Goal: Transaction & Acquisition: Purchase product/service

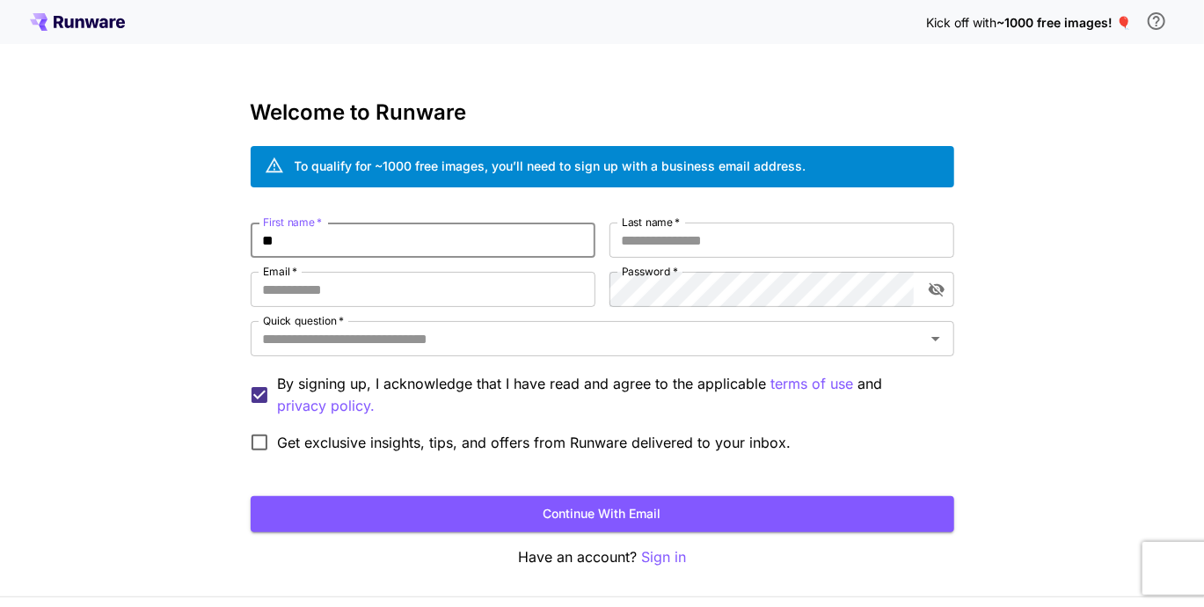
type input "*"
type input "*****"
click at [641, 236] on input "Last name   *" at bounding box center [782, 240] width 345 height 35
type input "****"
click at [470, 273] on input "Email   *" at bounding box center [423, 289] width 345 height 35
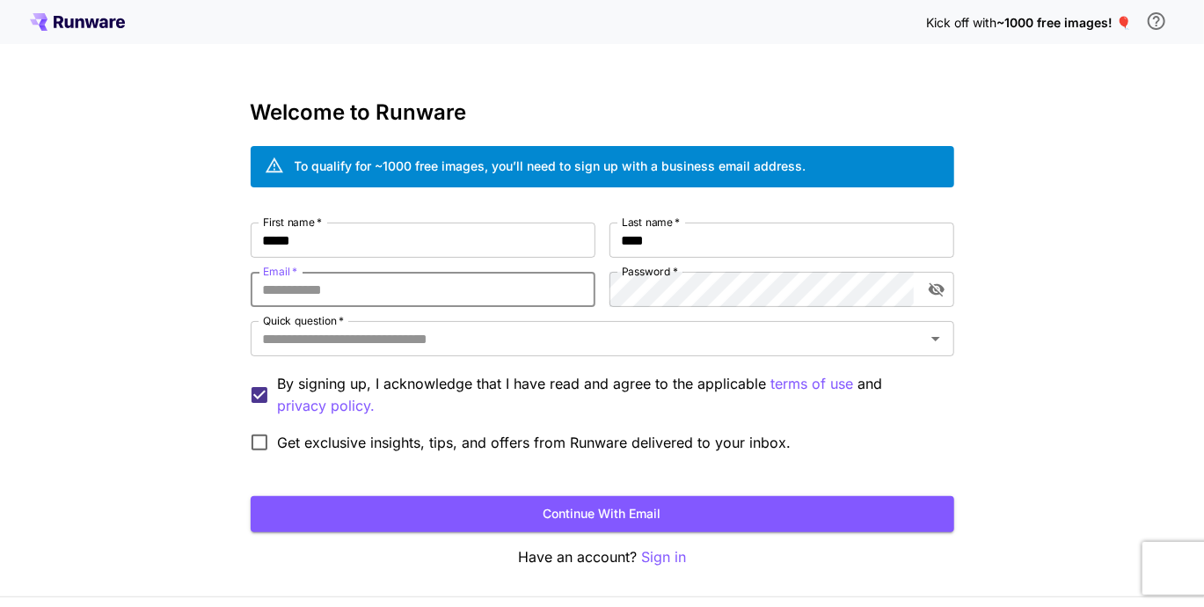
type input "**********"
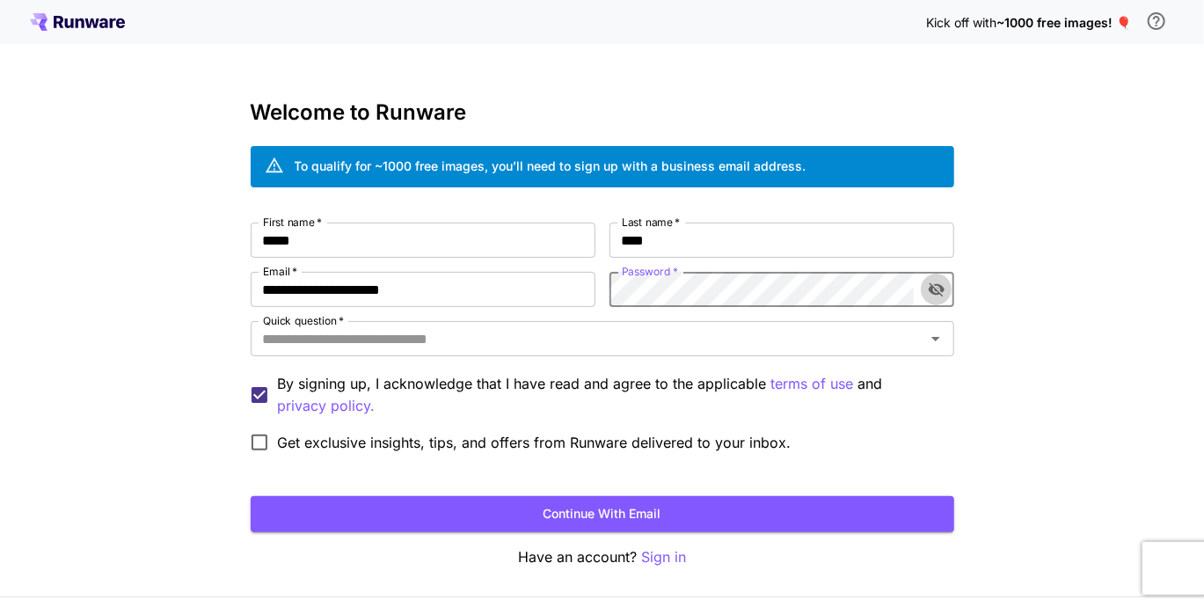
click at [921, 288] on button "toggle password visibility" at bounding box center [937, 290] width 32 height 32
click at [938, 290] on icon "toggle password visibility" at bounding box center [936, 289] width 16 height 11
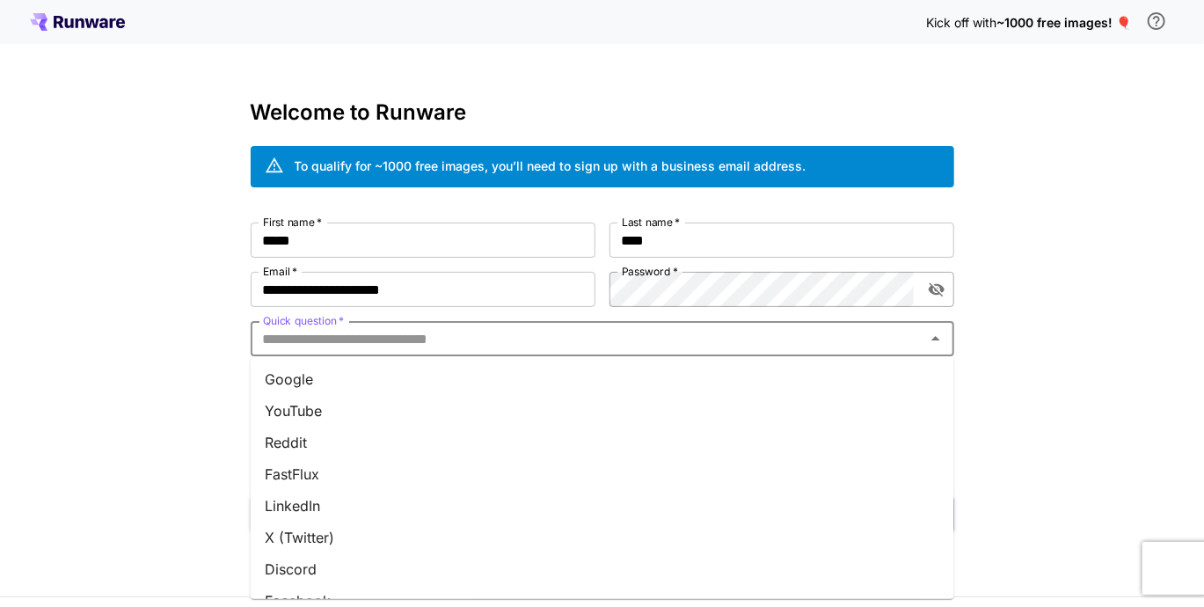
click at [320, 344] on input "Quick question   *" at bounding box center [588, 338] width 664 height 25
click at [300, 444] on li "Reddit" at bounding box center [603, 443] width 704 height 32
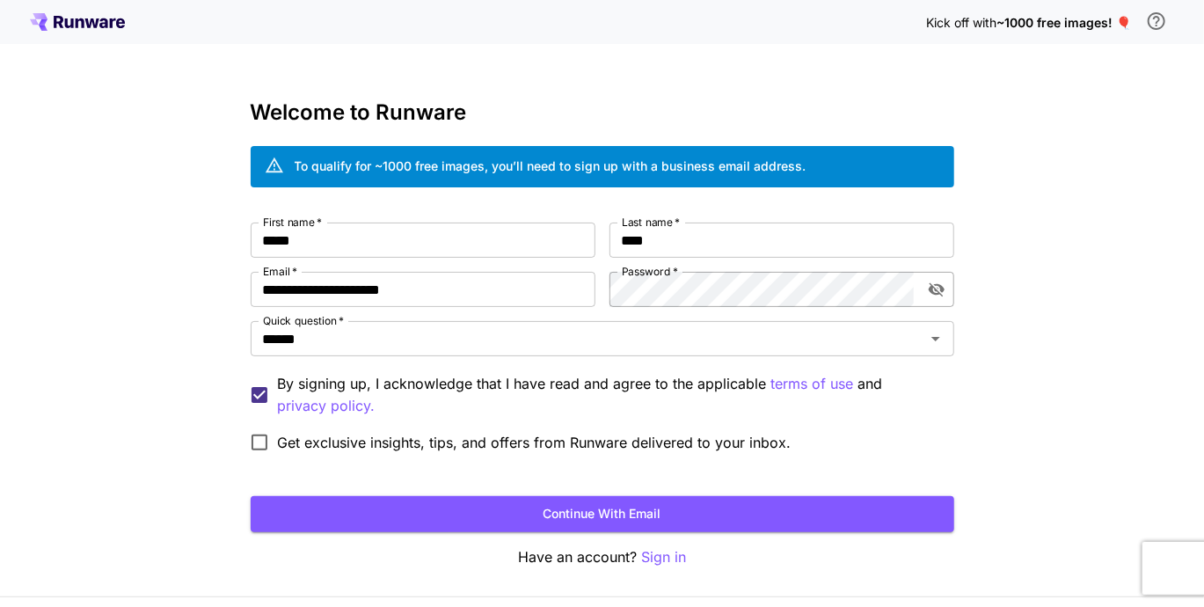
scroll to position [53, 0]
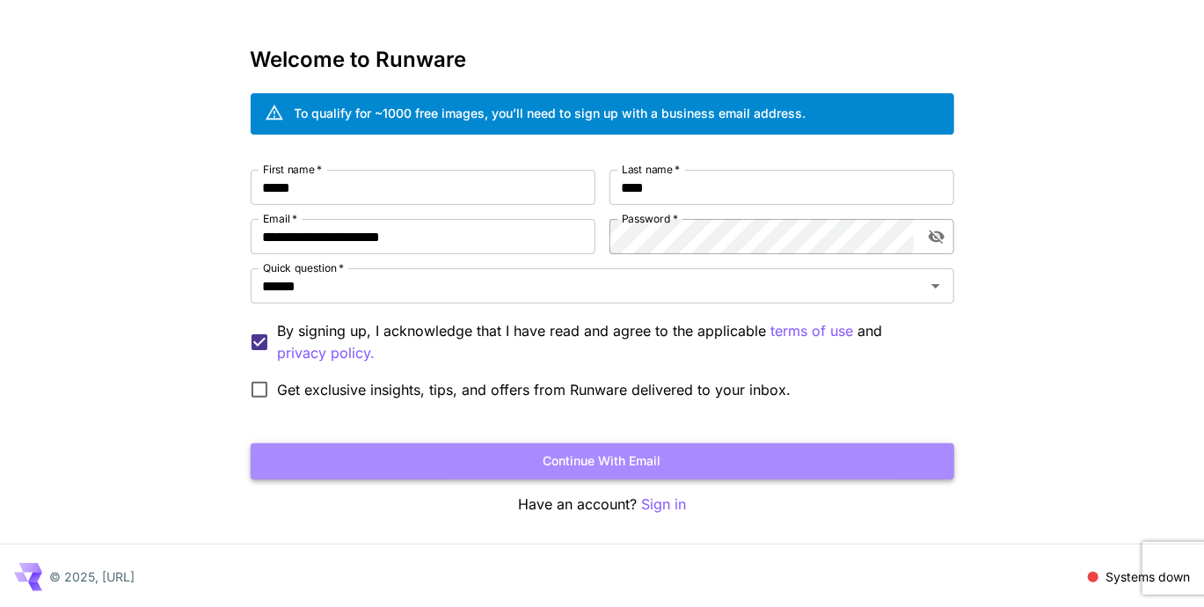
click at [810, 454] on button "Continue with email" at bounding box center [603, 461] width 704 height 36
click at [772, 462] on button "Continue with email" at bounding box center [603, 461] width 704 height 36
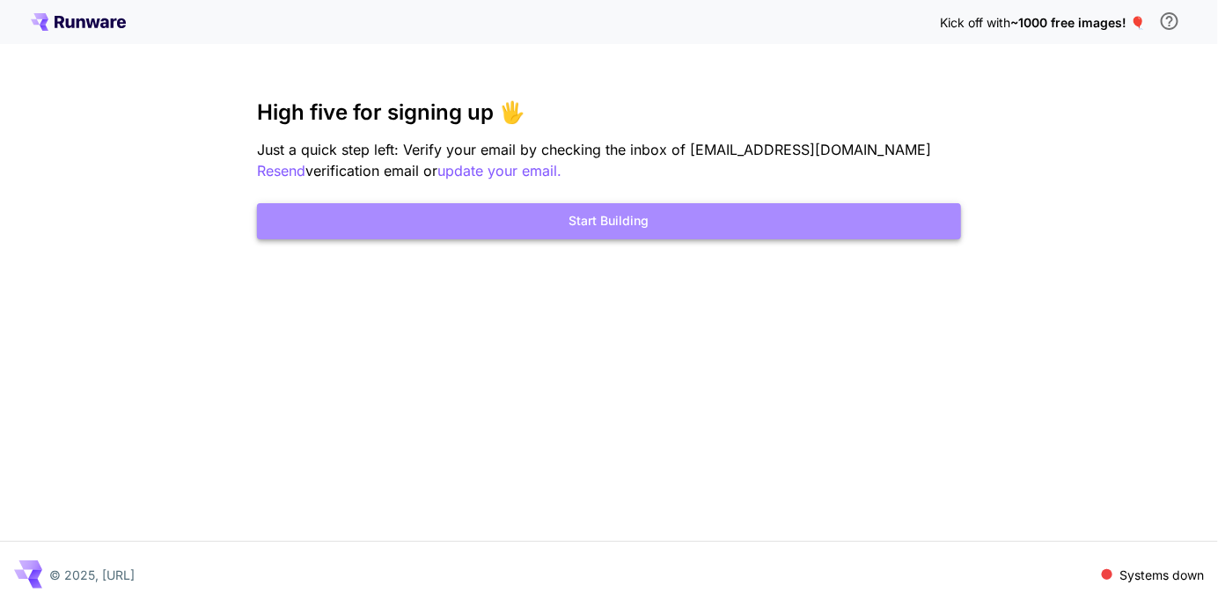
click at [697, 223] on button "Start Building" at bounding box center [609, 221] width 704 height 36
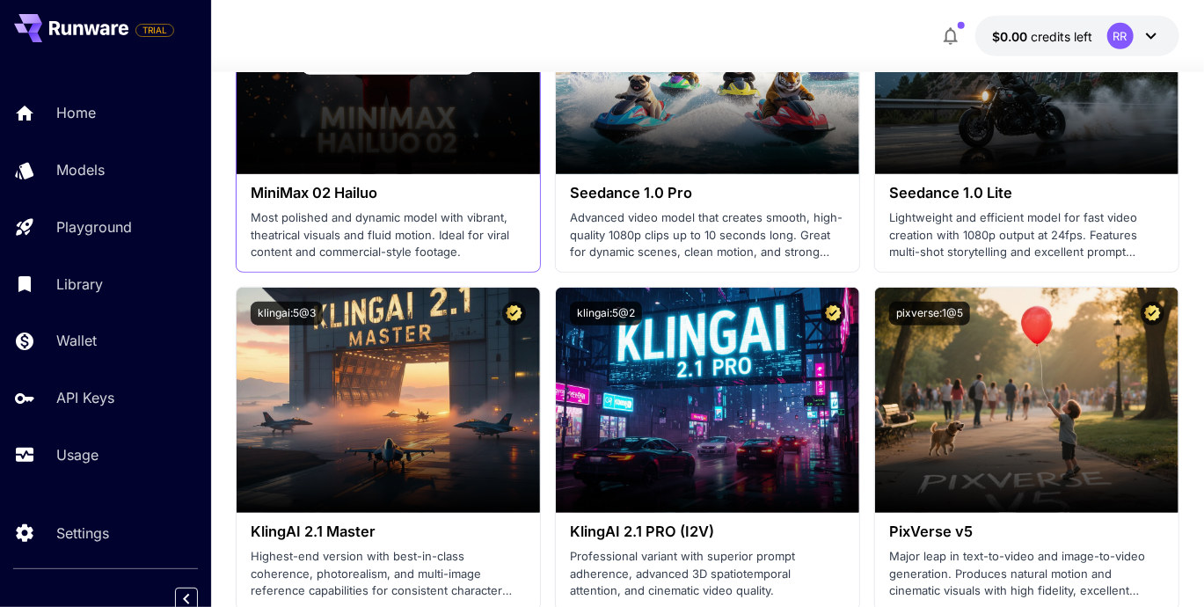
scroll to position [790, 0]
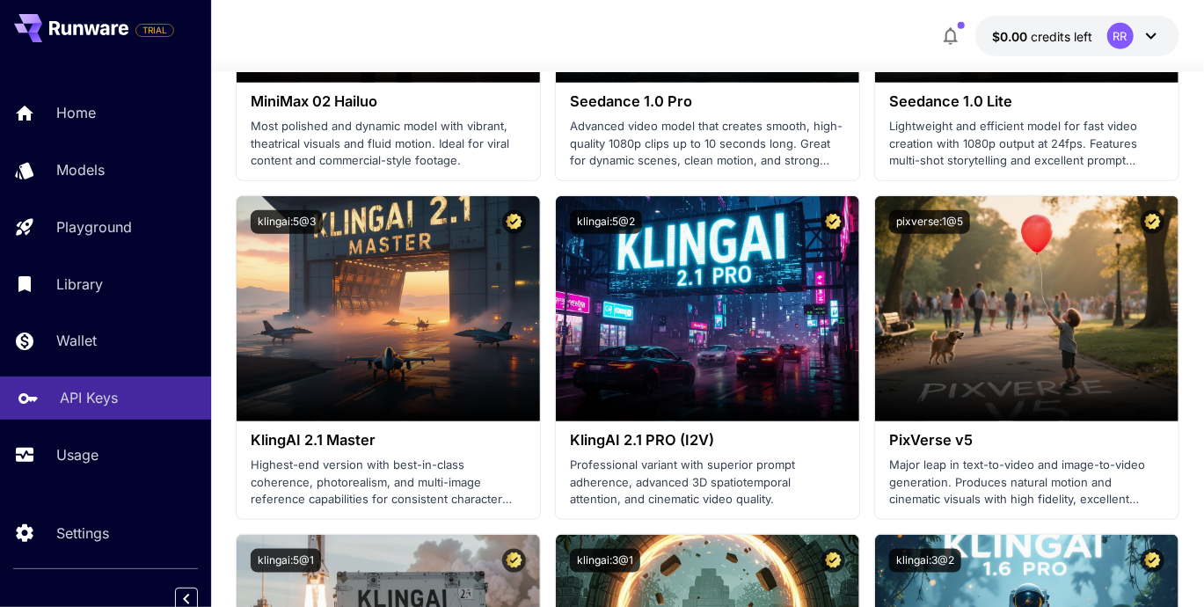
click at [104, 395] on p "API Keys" at bounding box center [89, 397] width 58 height 21
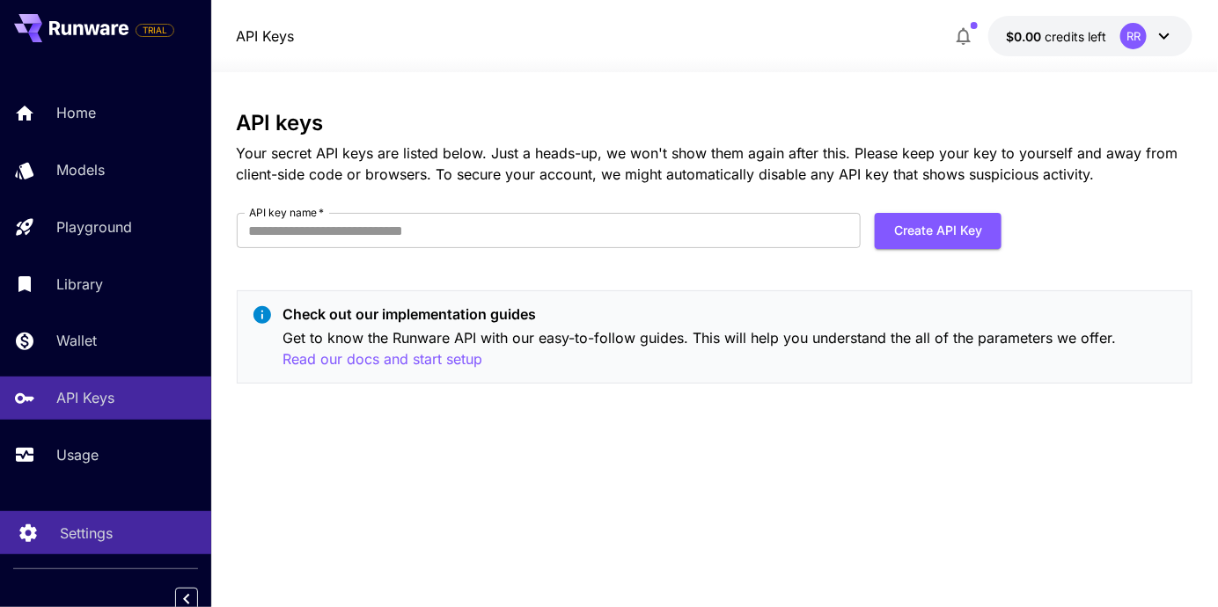
click at [88, 544] on p "Settings" at bounding box center [86, 533] width 53 height 21
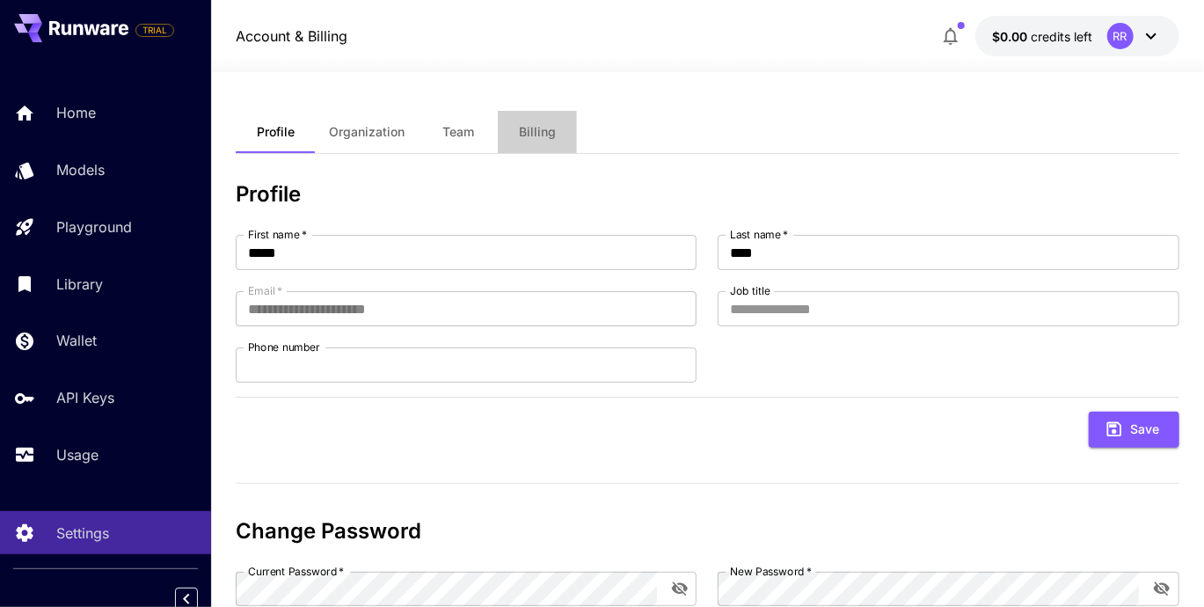
click at [554, 145] on button "Billing" at bounding box center [537, 132] width 79 height 42
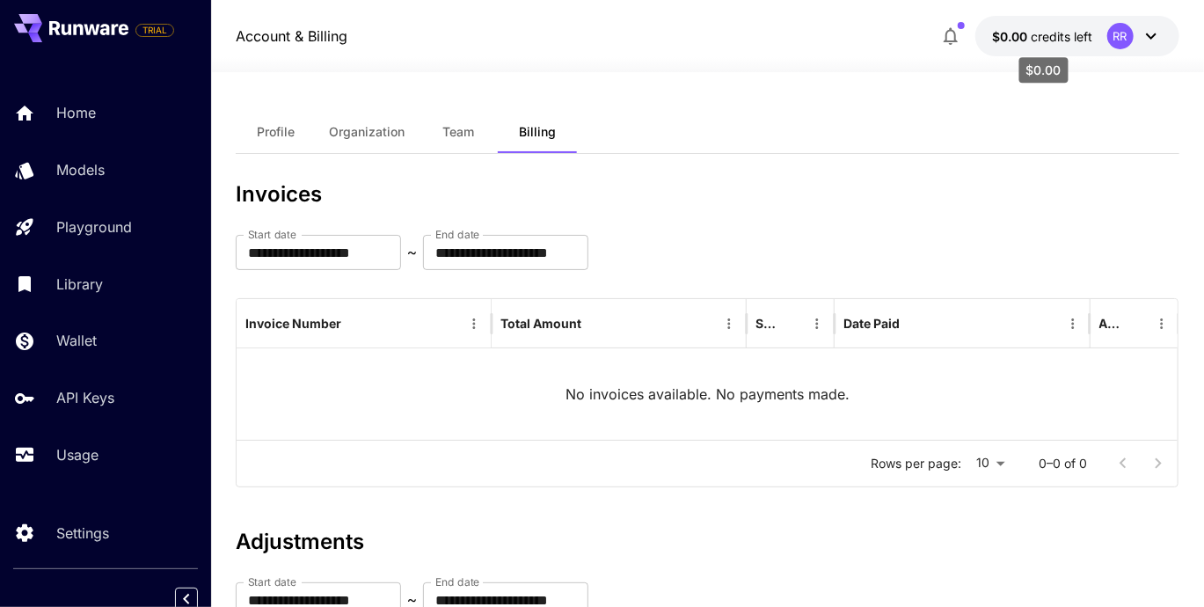
click at [1069, 32] on span "credits left" at bounding box center [1063, 36] width 62 height 15
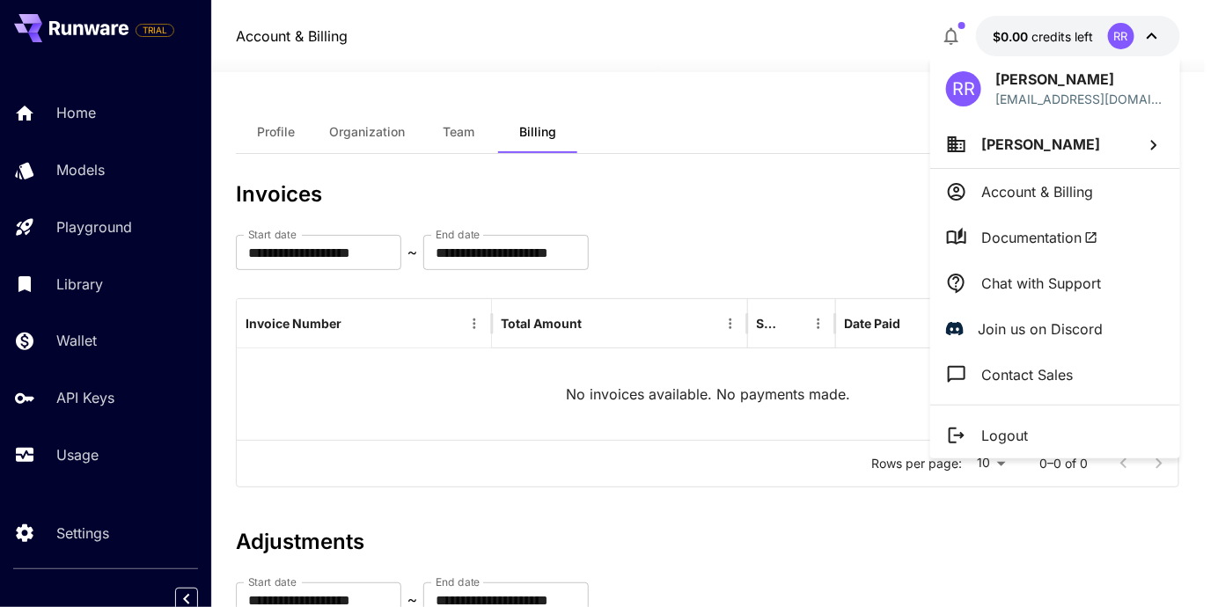
click at [76, 347] on div at bounding box center [609, 303] width 1218 height 607
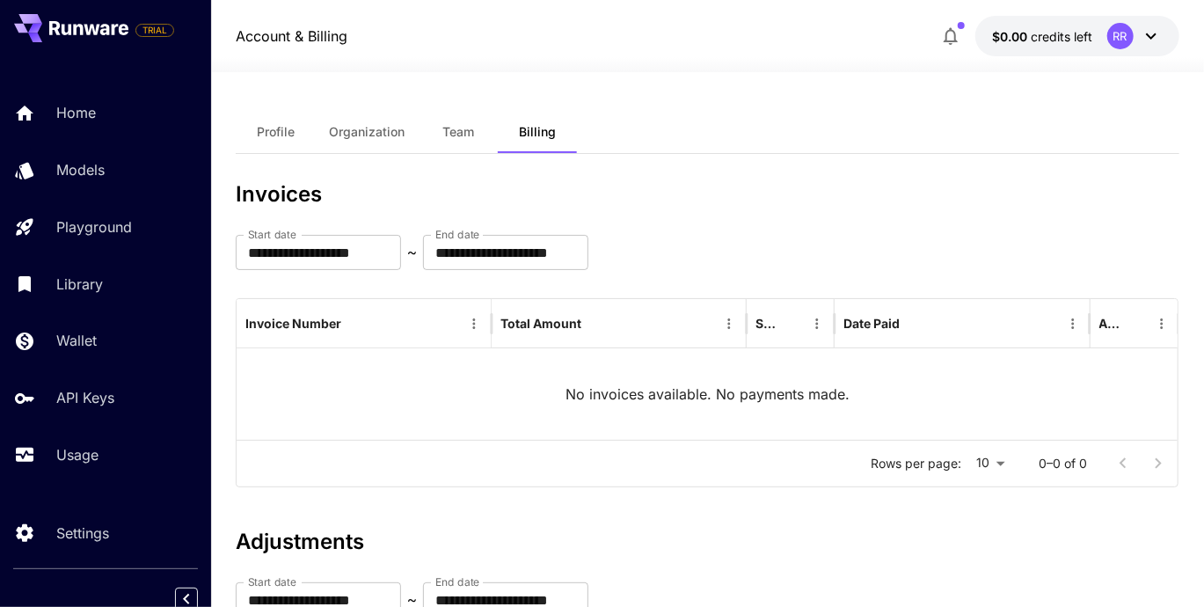
click at [76, 347] on p "Wallet" at bounding box center [76, 340] width 40 height 21
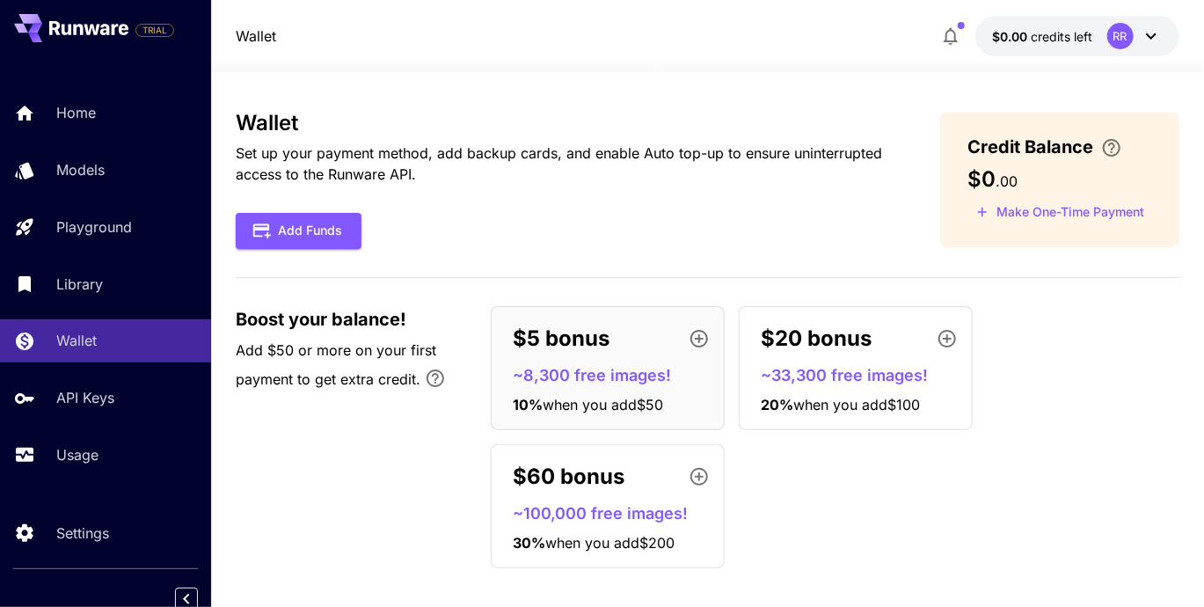
scroll to position [11, 0]
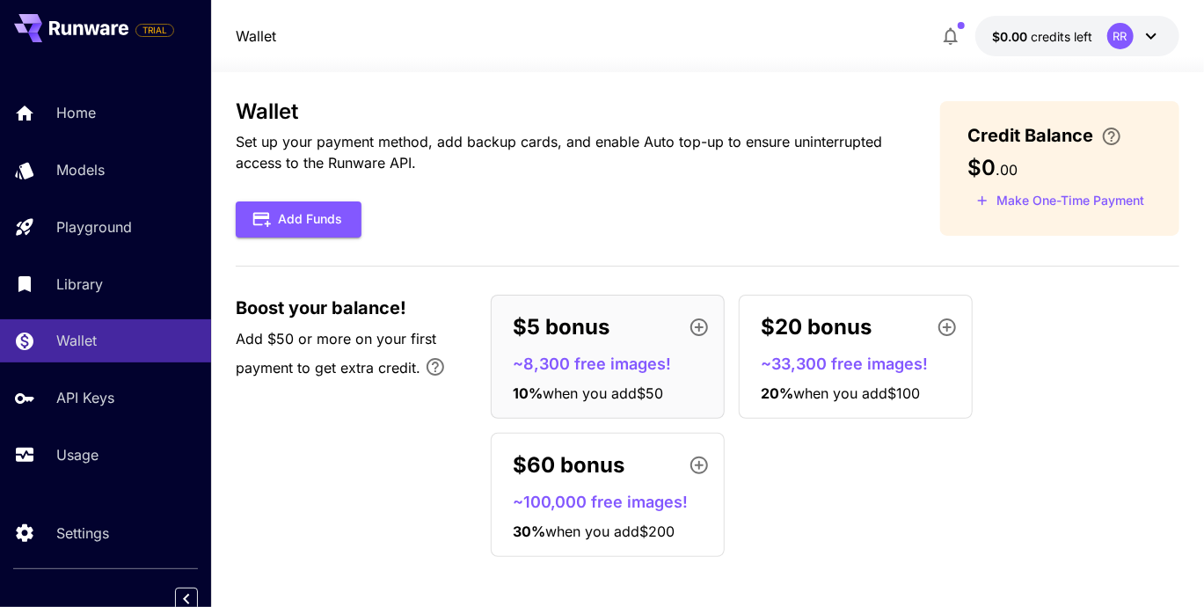
click at [623, 379] on div "$5 bonus ~8,300 free images! 10 % when you add $50" at bounding box center [608, 357] width 234 height 124
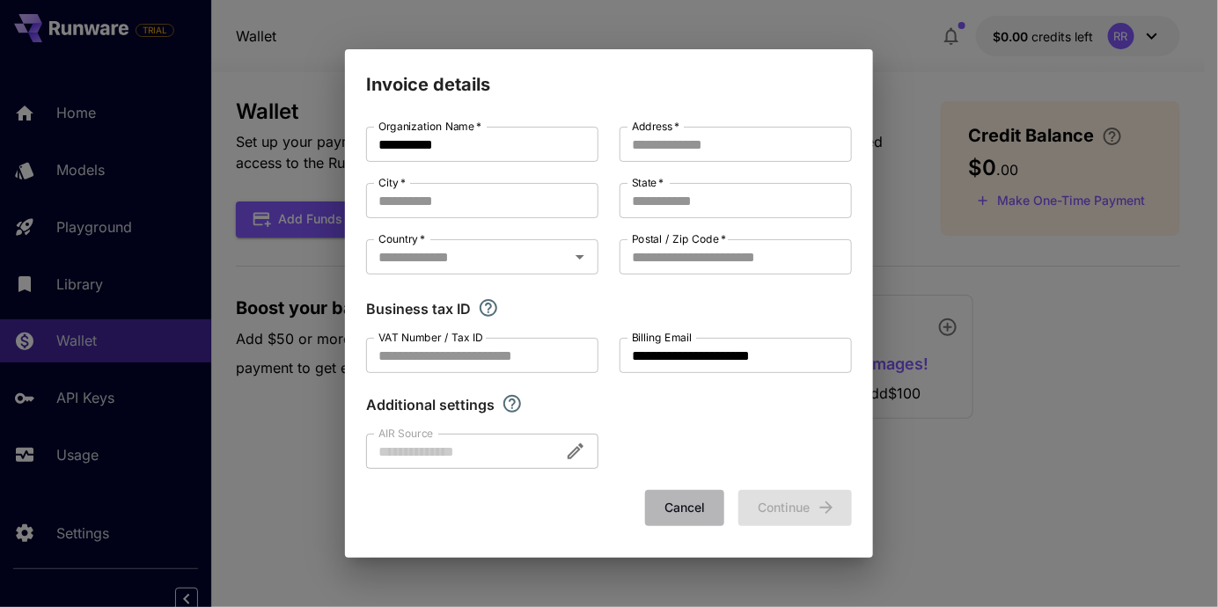
click at [687, 502] on button "Cancel" at bounding box center [684, 508] width 79 height 36
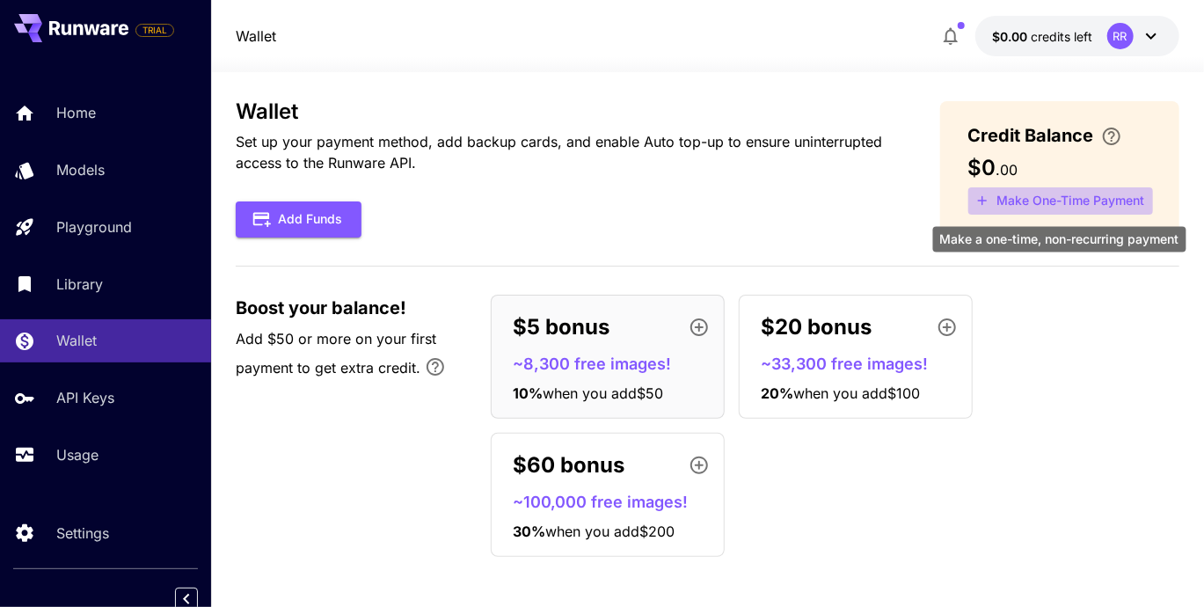
click at [1055, 195] on button "Make One-Time Payment" at bounding box center [1061, 200] width 185 height 27
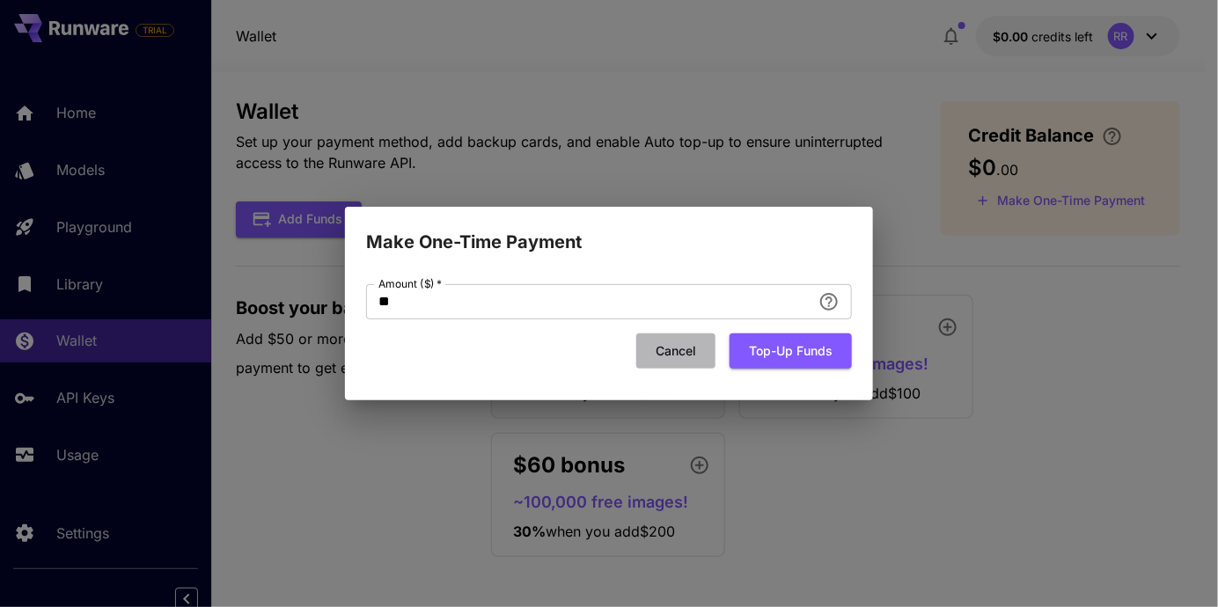
click at [677, 350] on button "Cancel" at bounding box center [675, 351] width 79 height 36
